Goal: Task Accomplishment & Management: Manage account settings

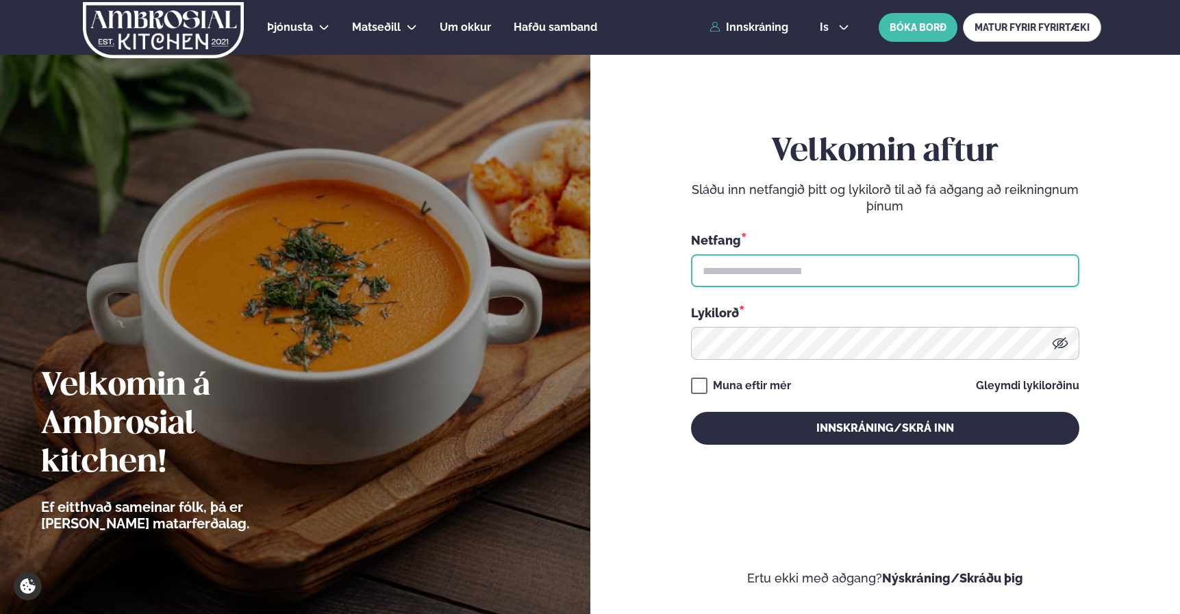
click at [796, 266] on input "text" at bounding box center [885, 270] width 388 height 33
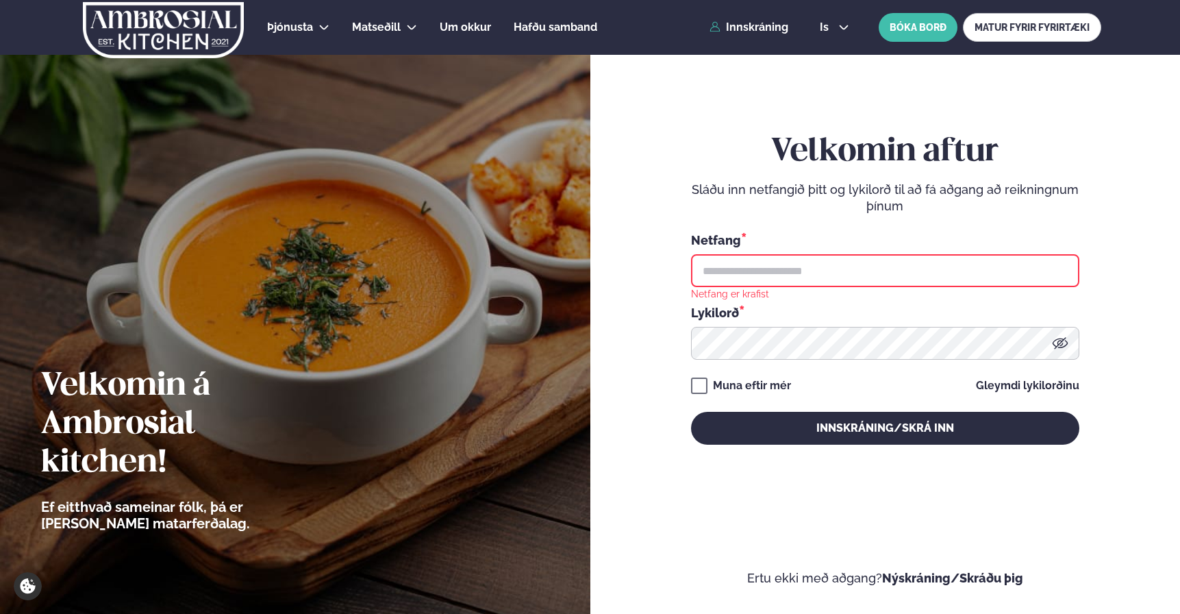
type input "**********"
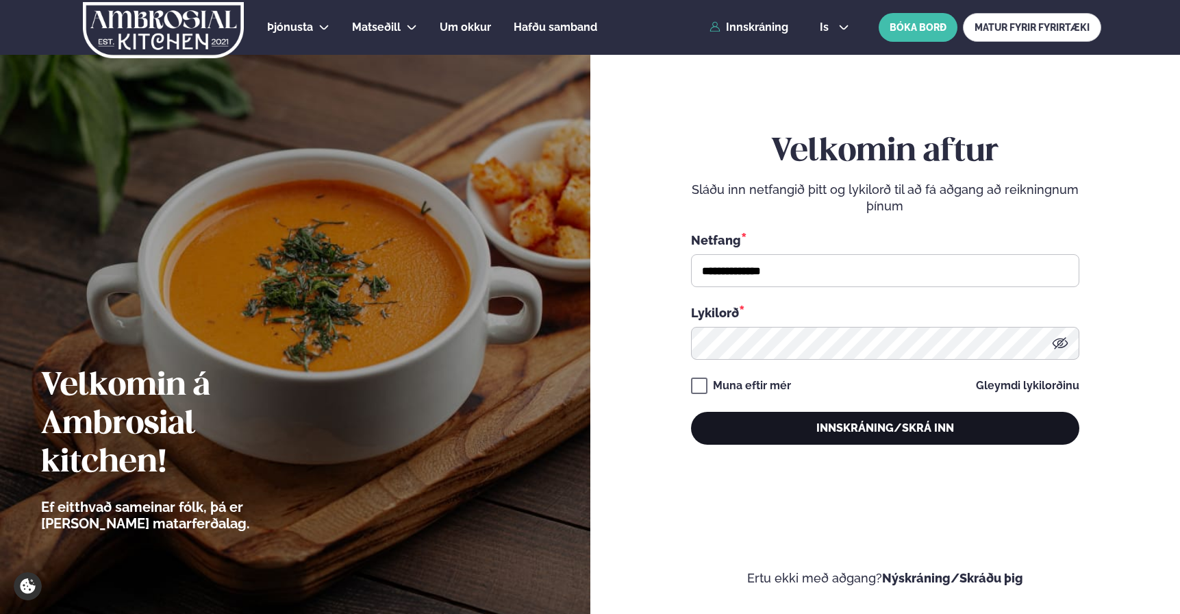
click at [856, 436] on button "Innskráning/Skrá inn" at bounding box center [885, 428] width 388 height 33
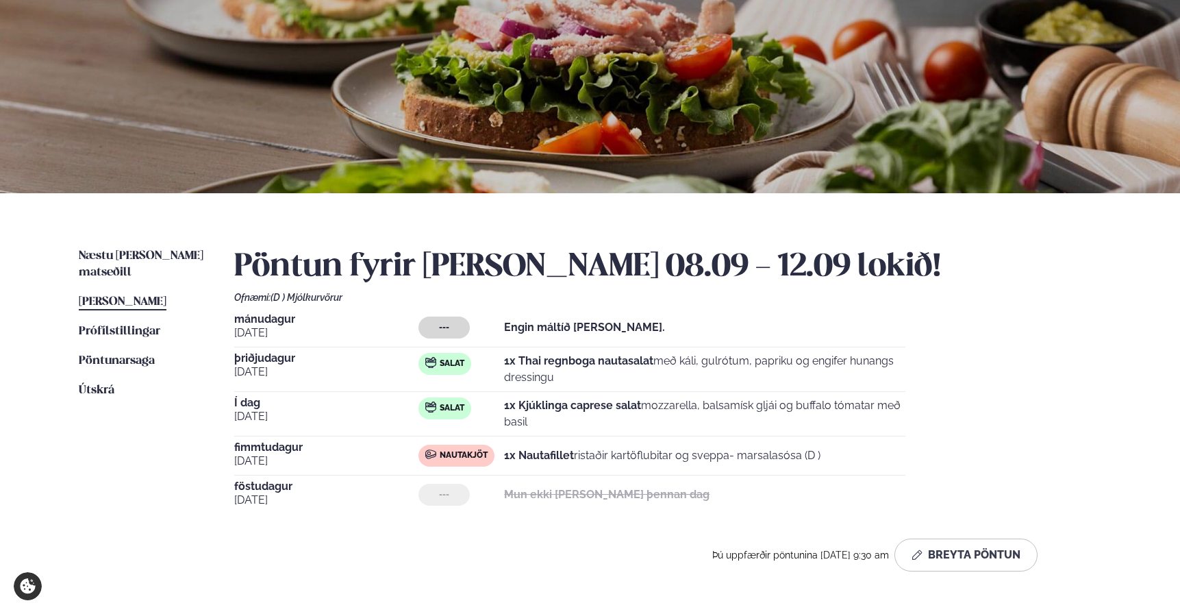
scroll to position [114, 0]
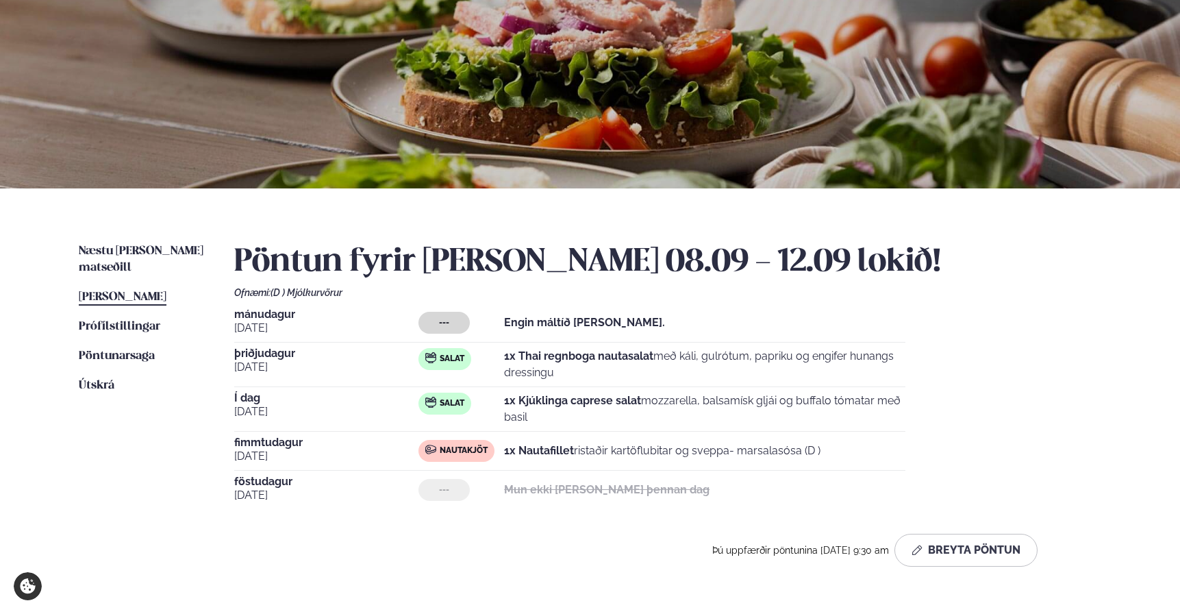
click at [553, 403] on strong "1x Kjúklinga caprese salat" at bounding box center [572, 400] width 137 height 13
click at [969, 558] on button "Breyta Pöntun" at bounding box center [965, 549] width 143 height 33
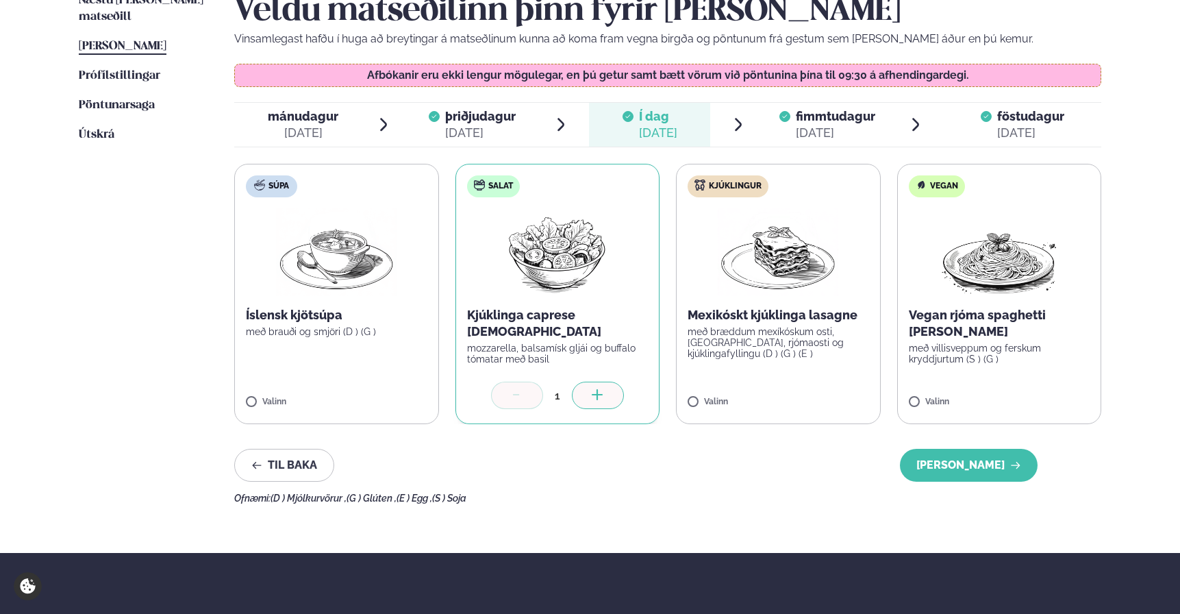
scroll to position [371, 0]
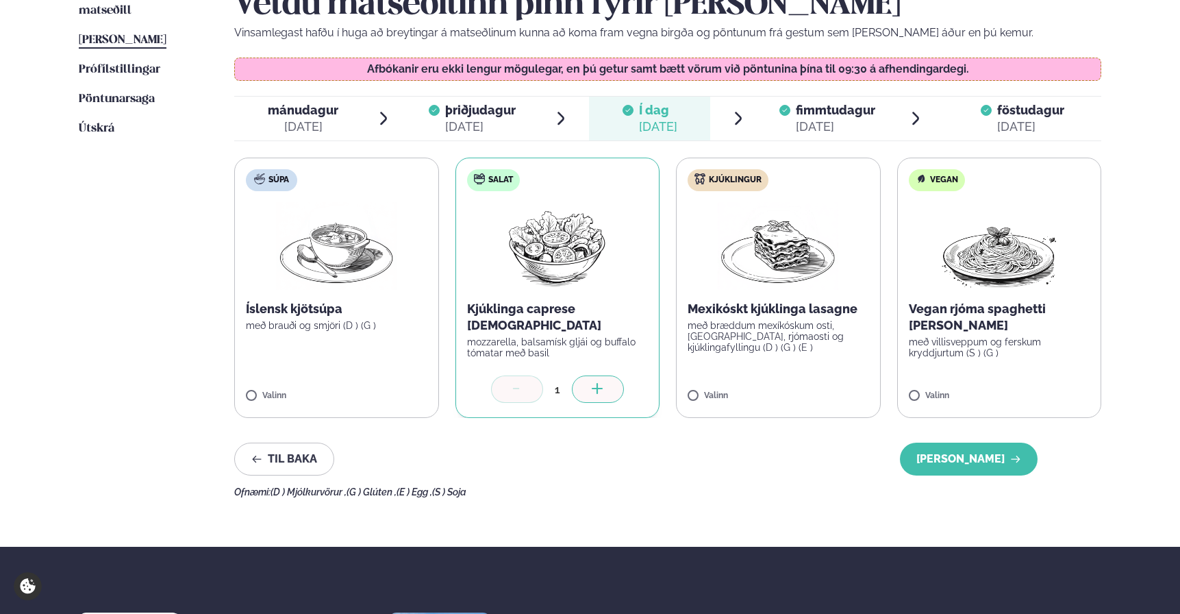
click at [846, 108] on span "fimmtudagur" at bounding box center [835, 110] width 79 height 14
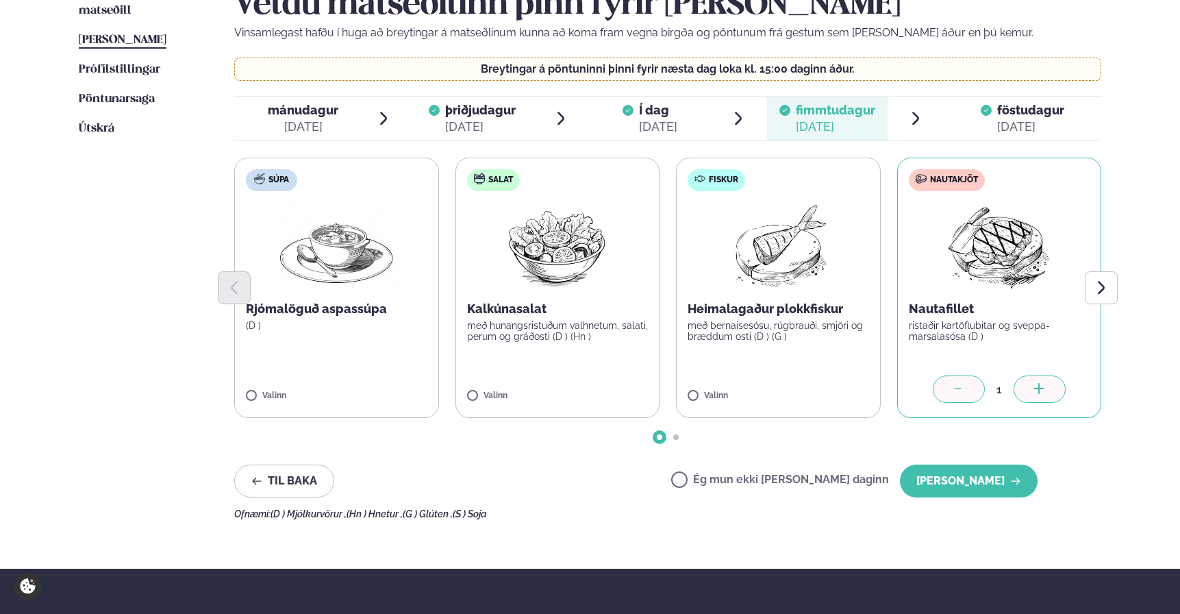
click at [1016, 110] on span "föstudagur" at bounding box center [1030, 110] width 67 height 14
